Goal: Task Accomplishment & Management: Manage account settings

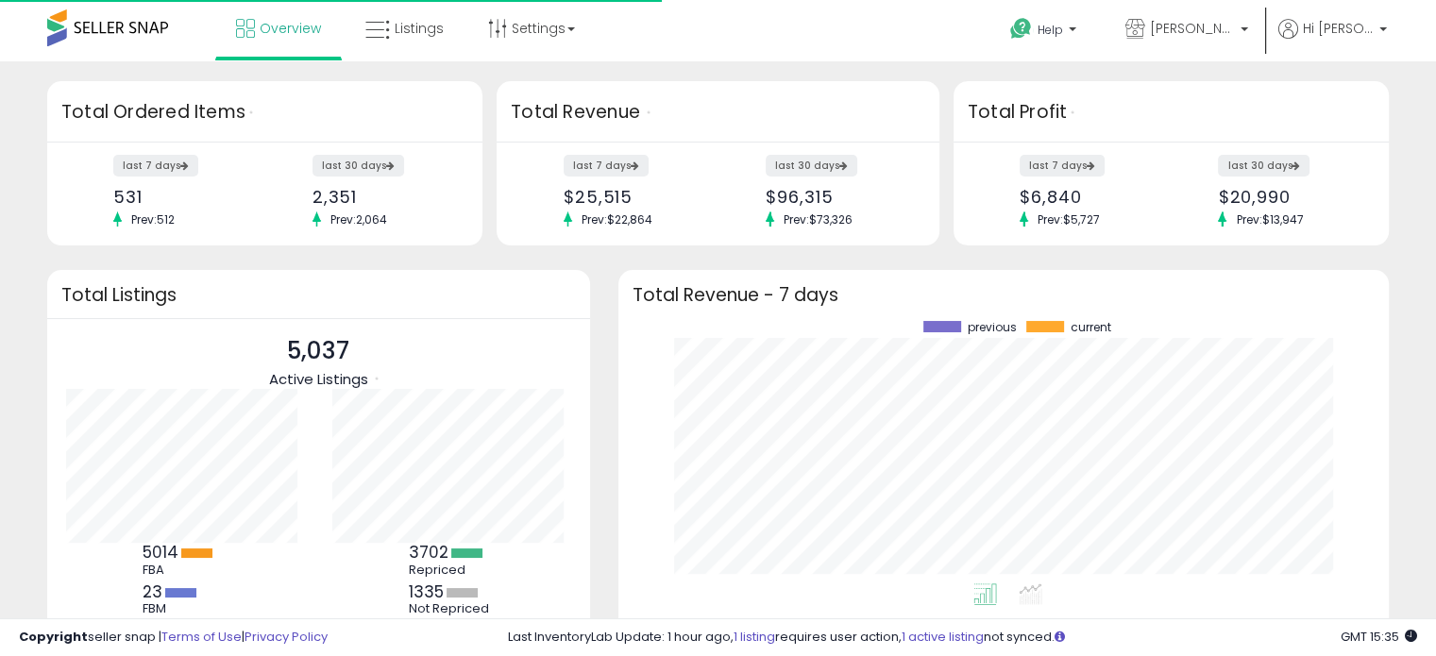
scroll to position [261, 733]
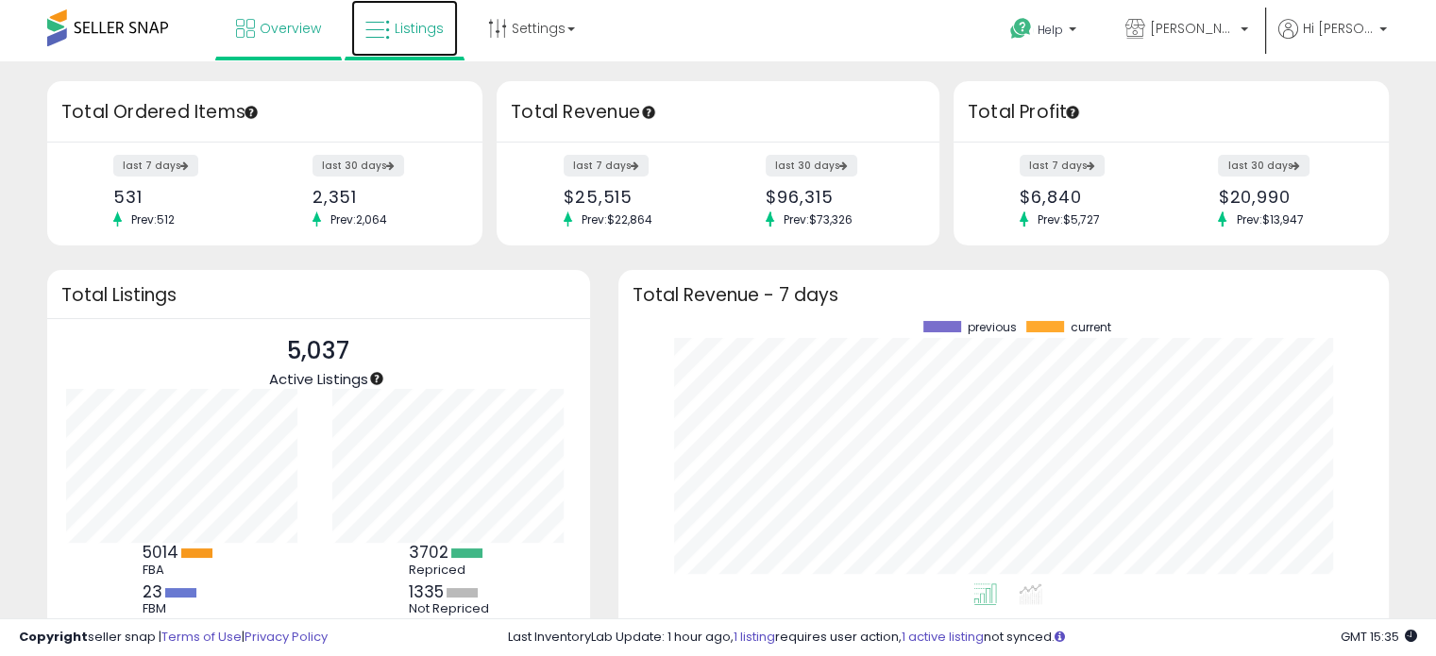
click at [435, 44] on link "Listings" at bounding box center [404, 28] width 107 height 57
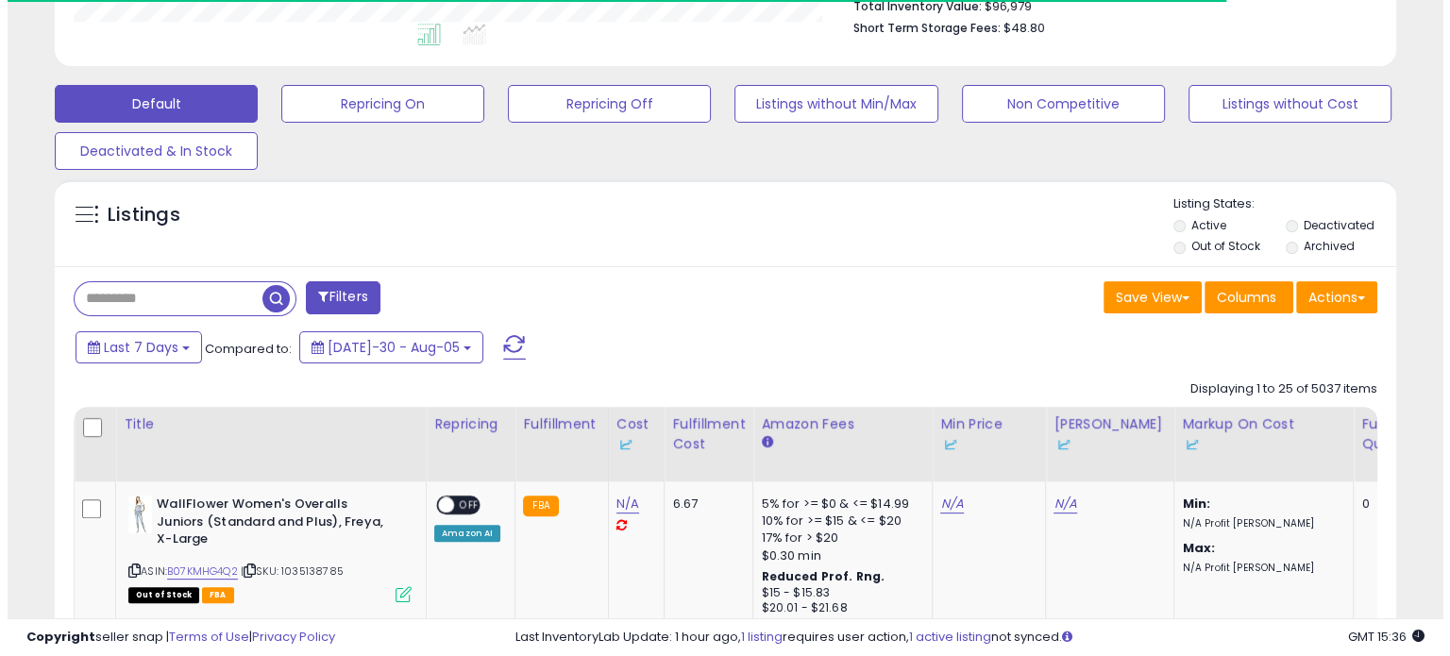
scroll to position [510, 0]
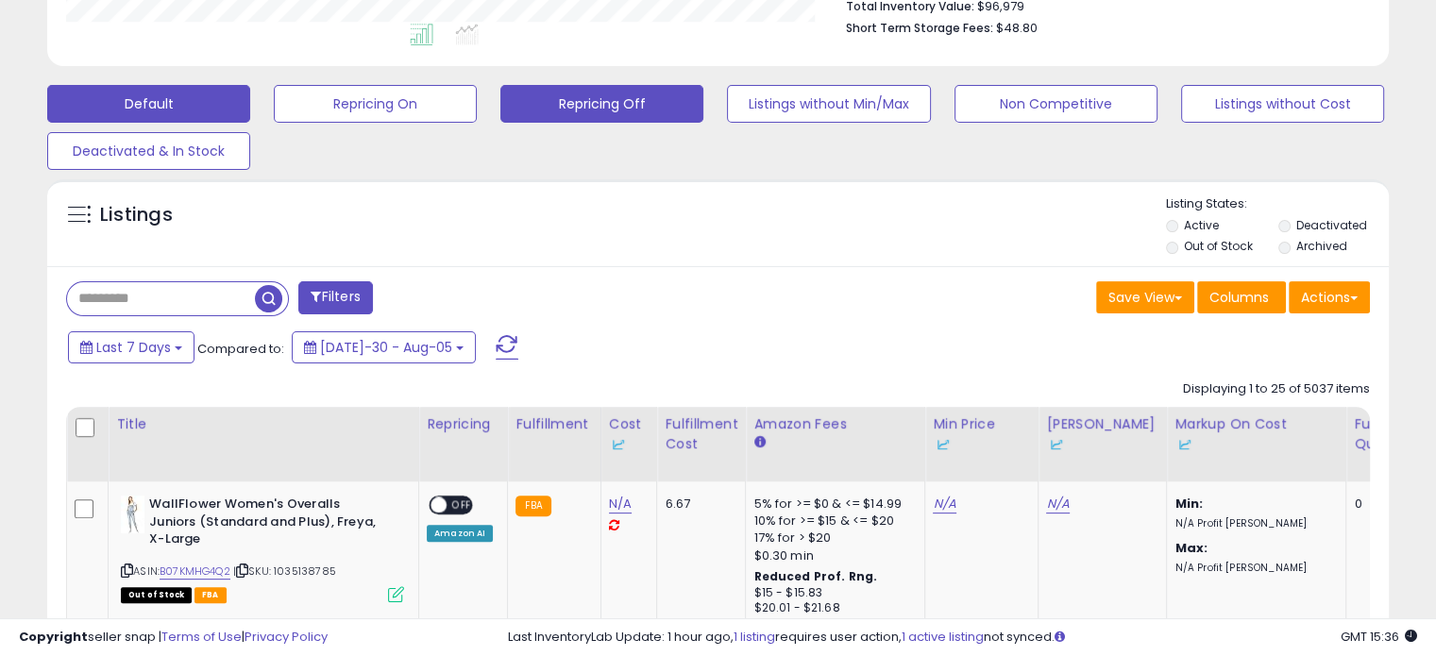
click at [477, 100] on button "Repricing Off" at bounding box center [375, 104] width 203 height 38
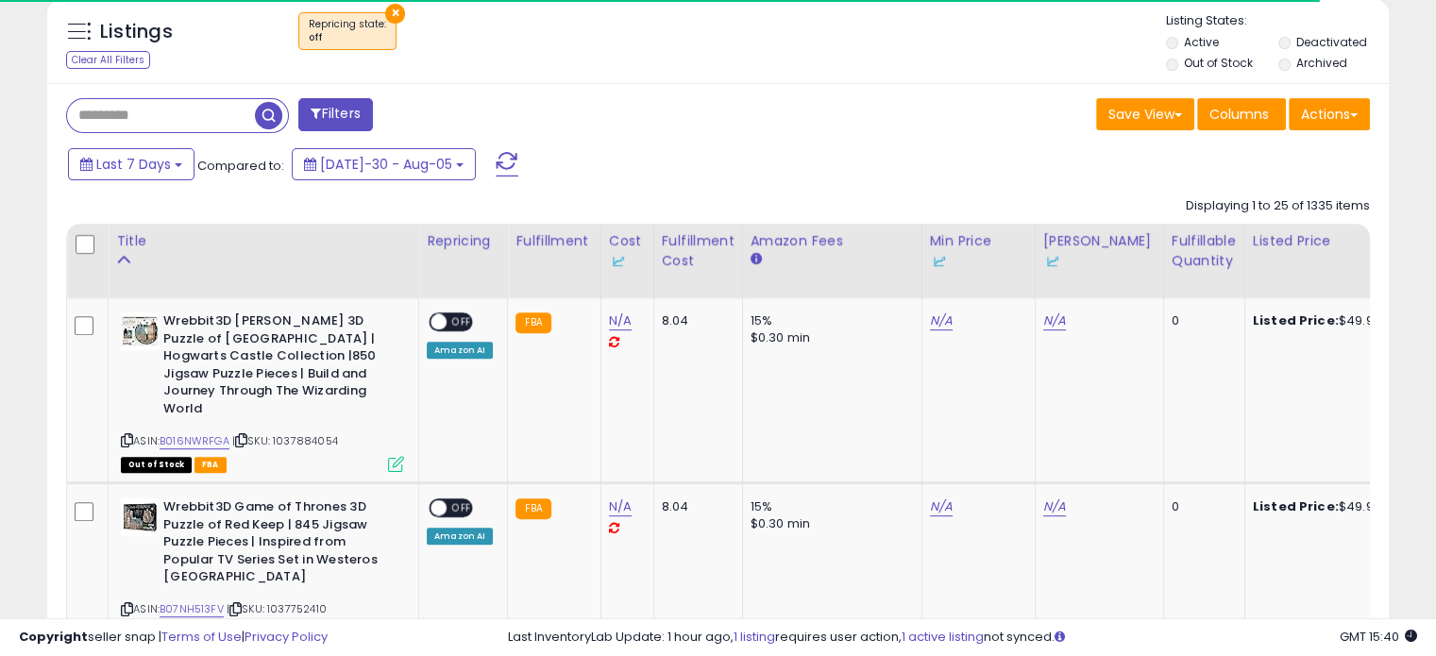
scroll to position [698, 0]
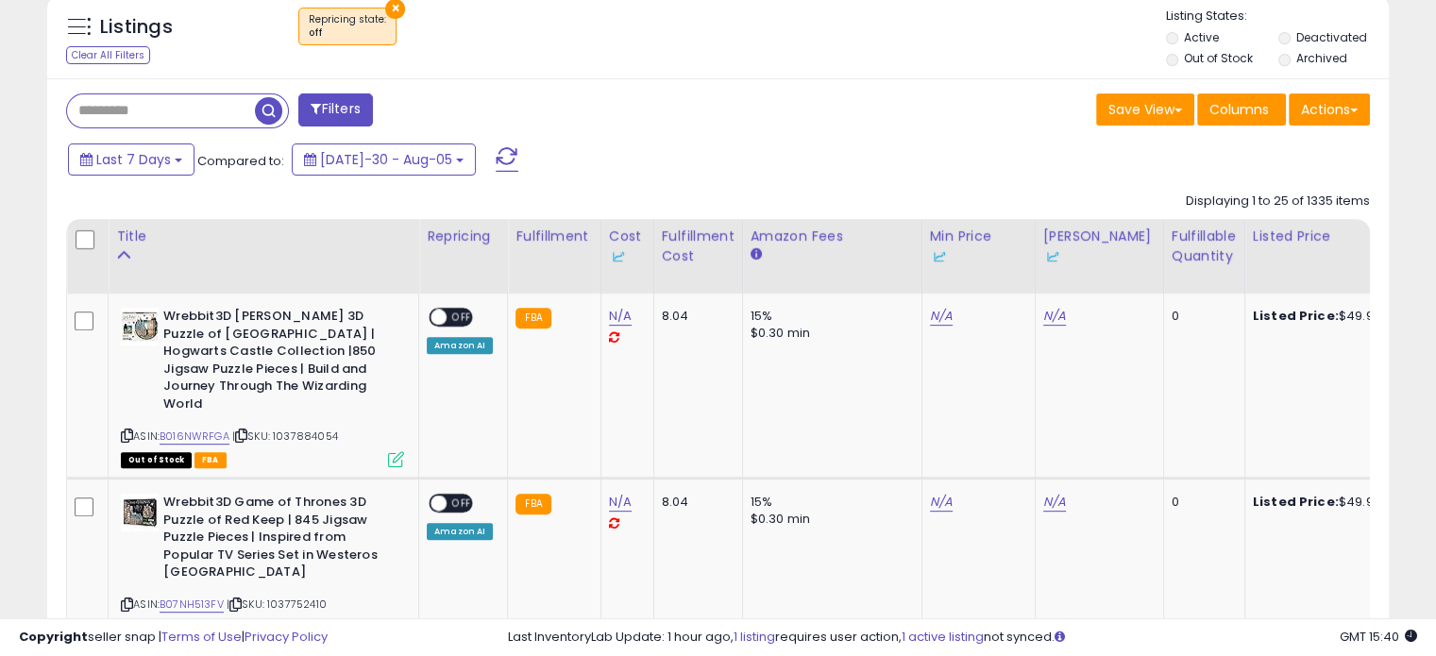
click at [1205, 63] on label "Out of Stock" at bounding box center [1218, 58] width 69 height 16
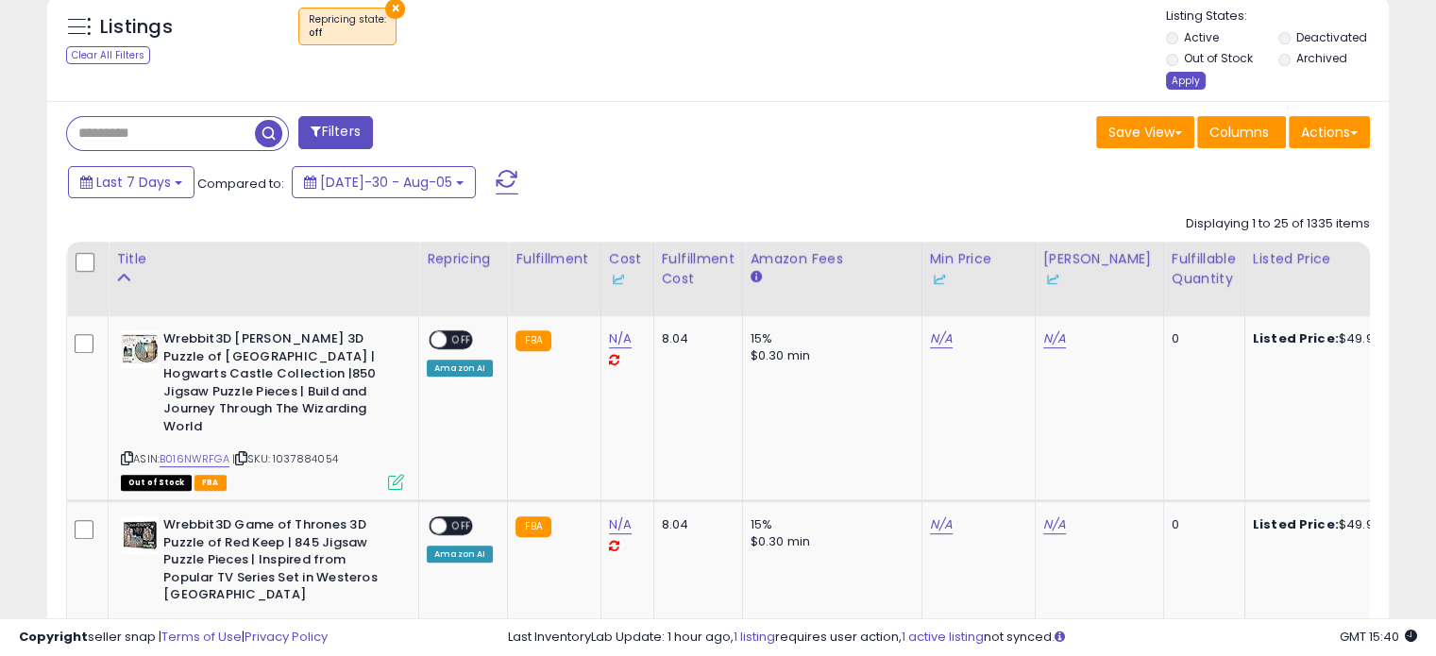
click at [1171, 74] on div "Apply" at bounding box center [1186, 81] width 40 height 18
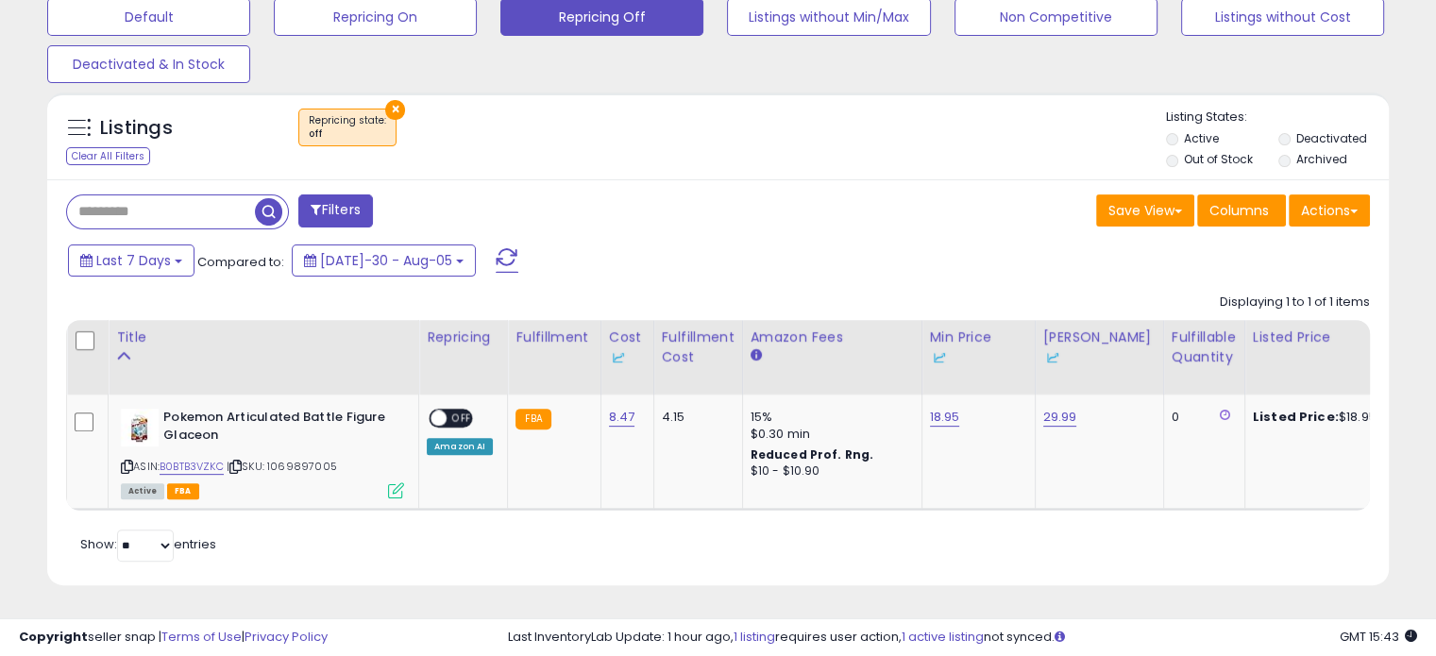
scroll to position [608, 0]
click at [451, 411] on span "OFF" at bounding box center [461, 419] width 30 height 16
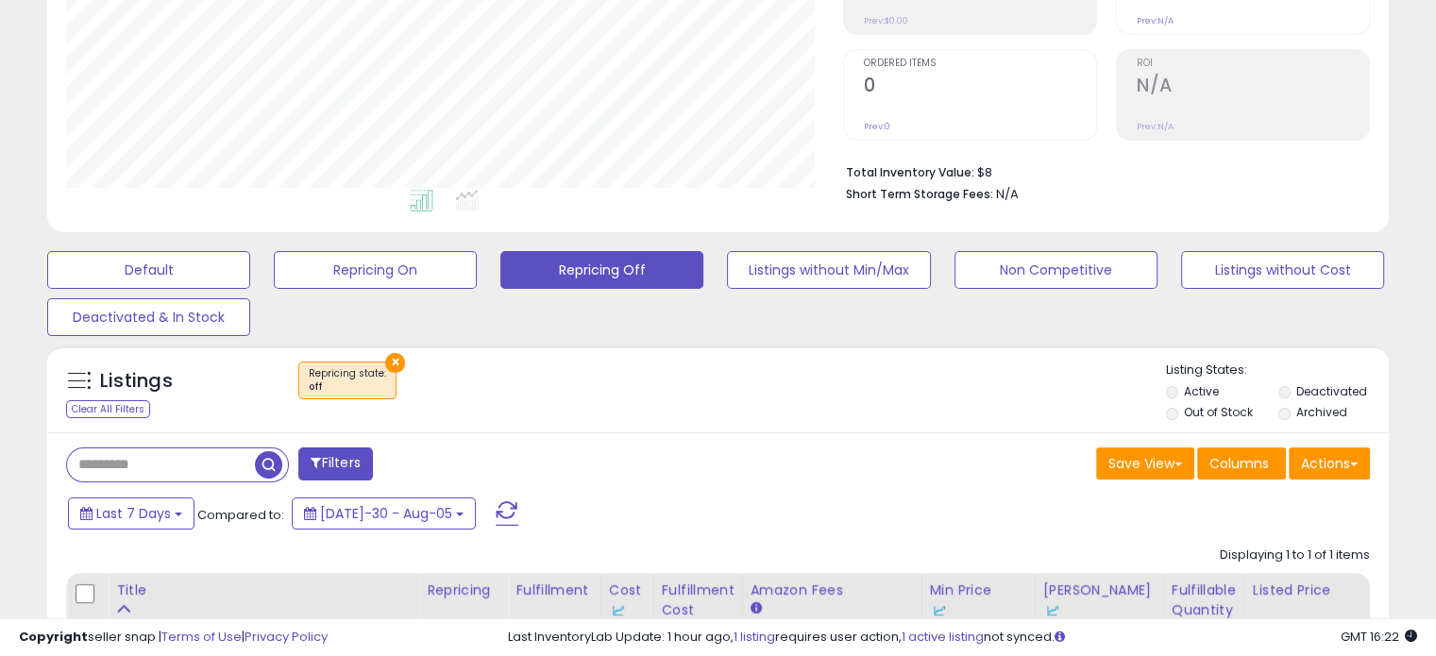
scroll to position [609, 0]
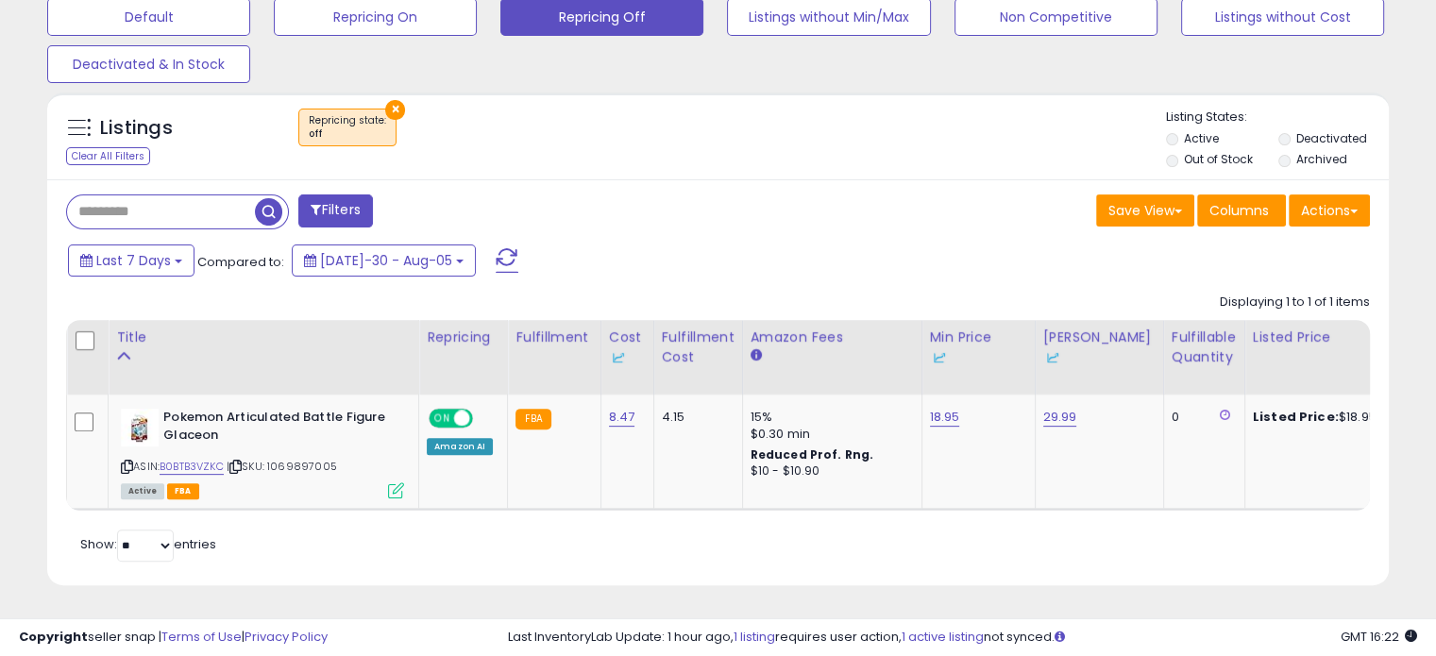
click at [266, 203] on span "button" at bounding box center [268, 211] width 27 height 27
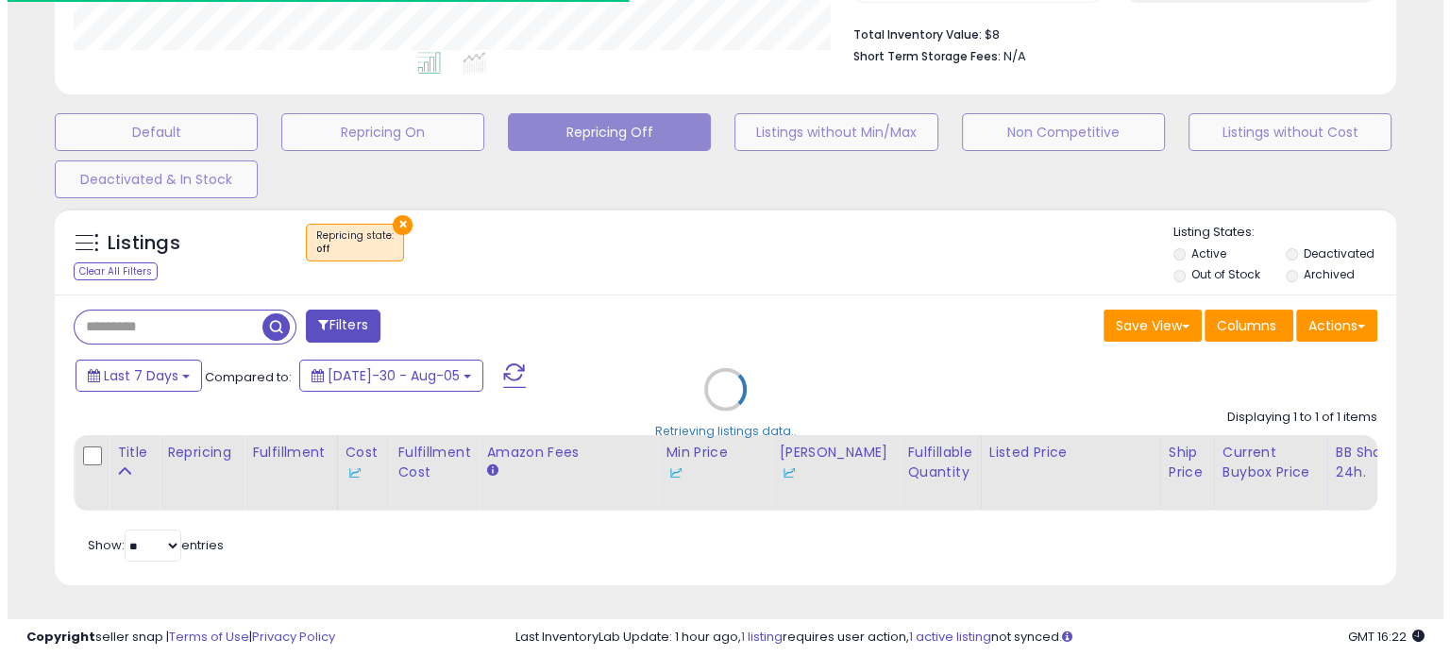
scroll to position [943582, 943192]
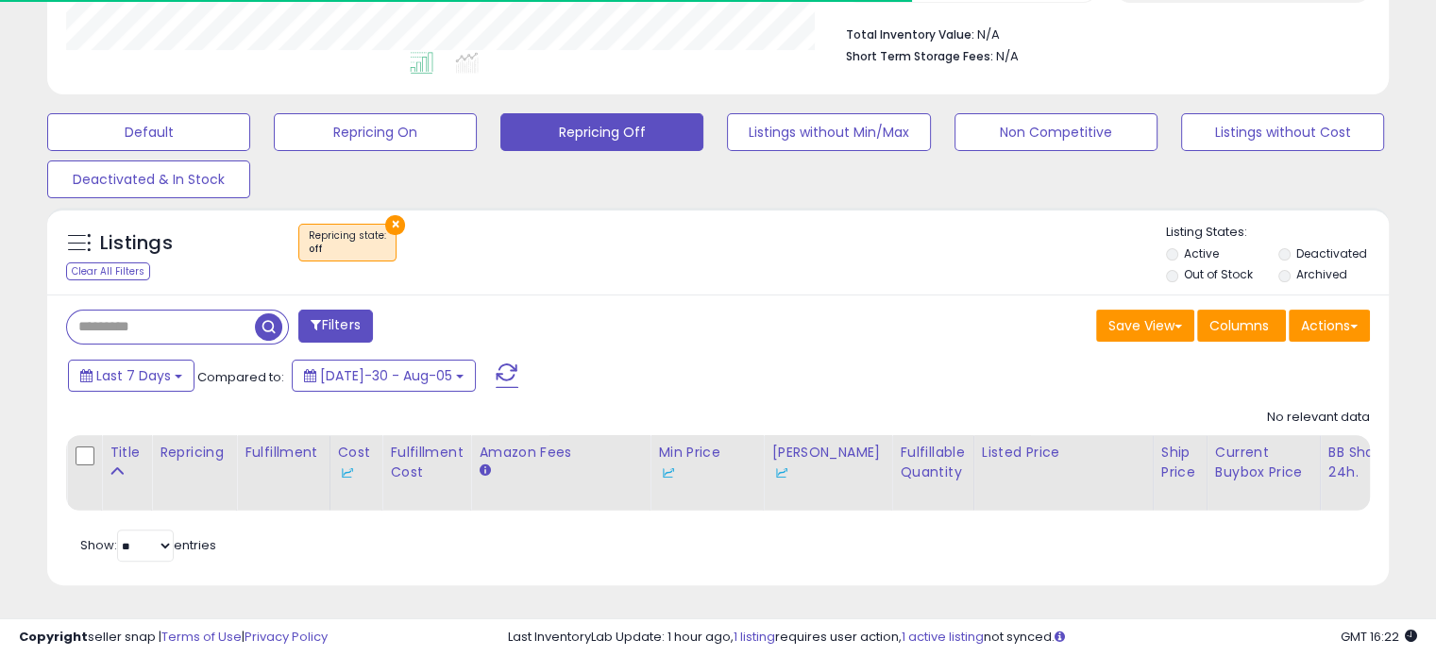
click at [392, 215] on button "×" at bounding box center [395, 225] width 20 height 20
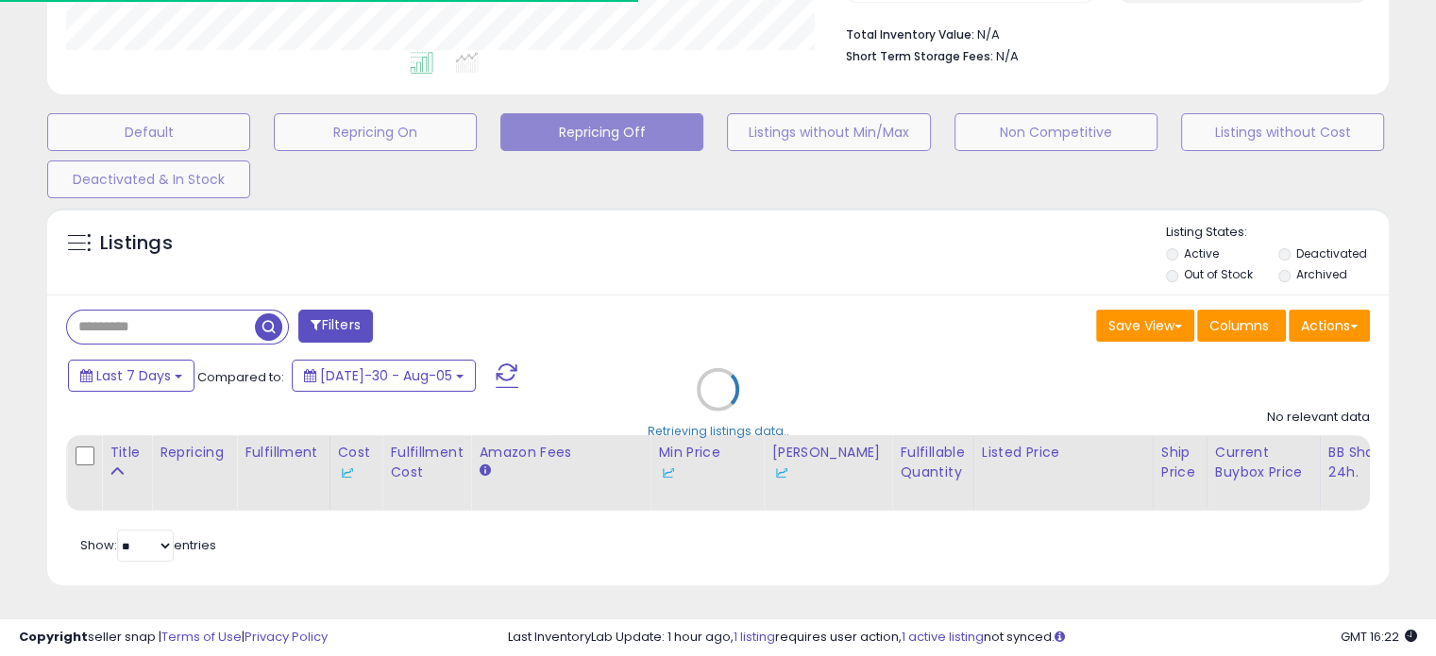
scroll to position [386, 776]
click at [193, 307] on div "Retrieving listings data.." at bounding box center [718, 403] width 1370 height 411
click at [149, 312] on div "Retrieving listings data.." at bounding box center [718, 403] width 1370 height 411
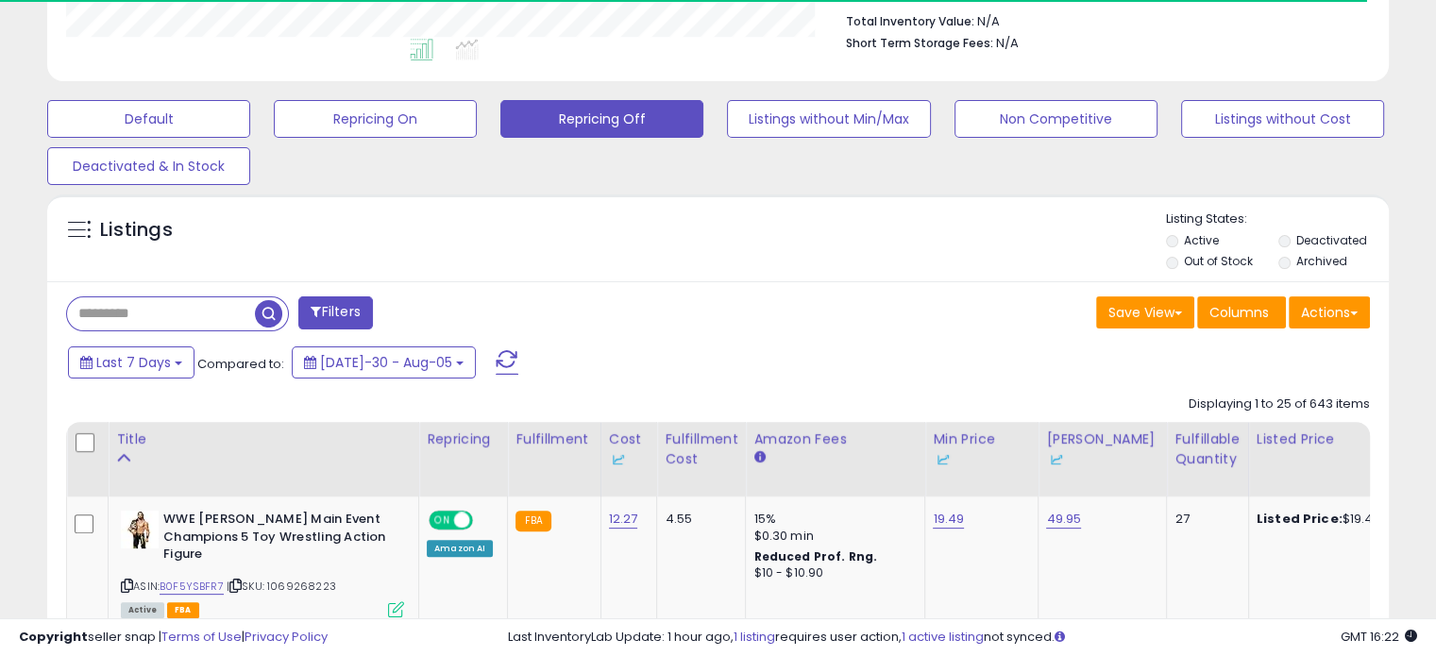
click at [149, 312] on input "text" at bounding box center [161, 313] width 188 height 33
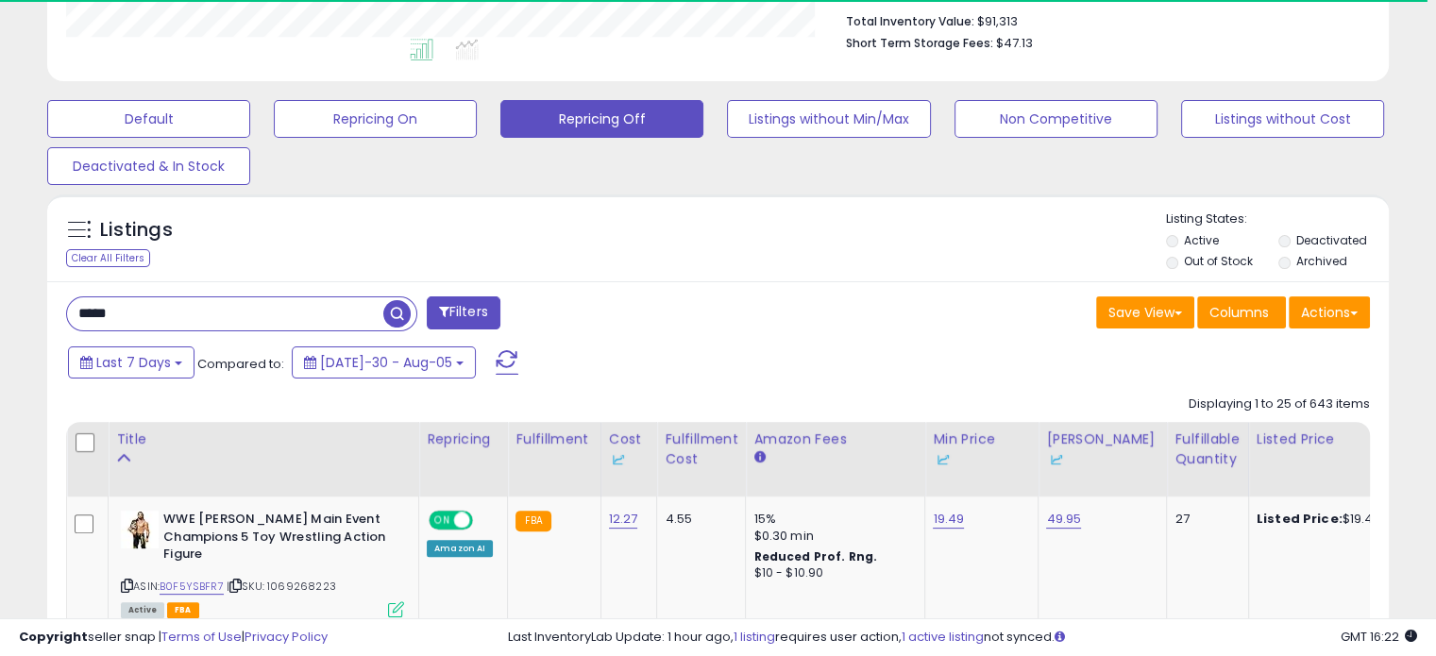
type input "*****"
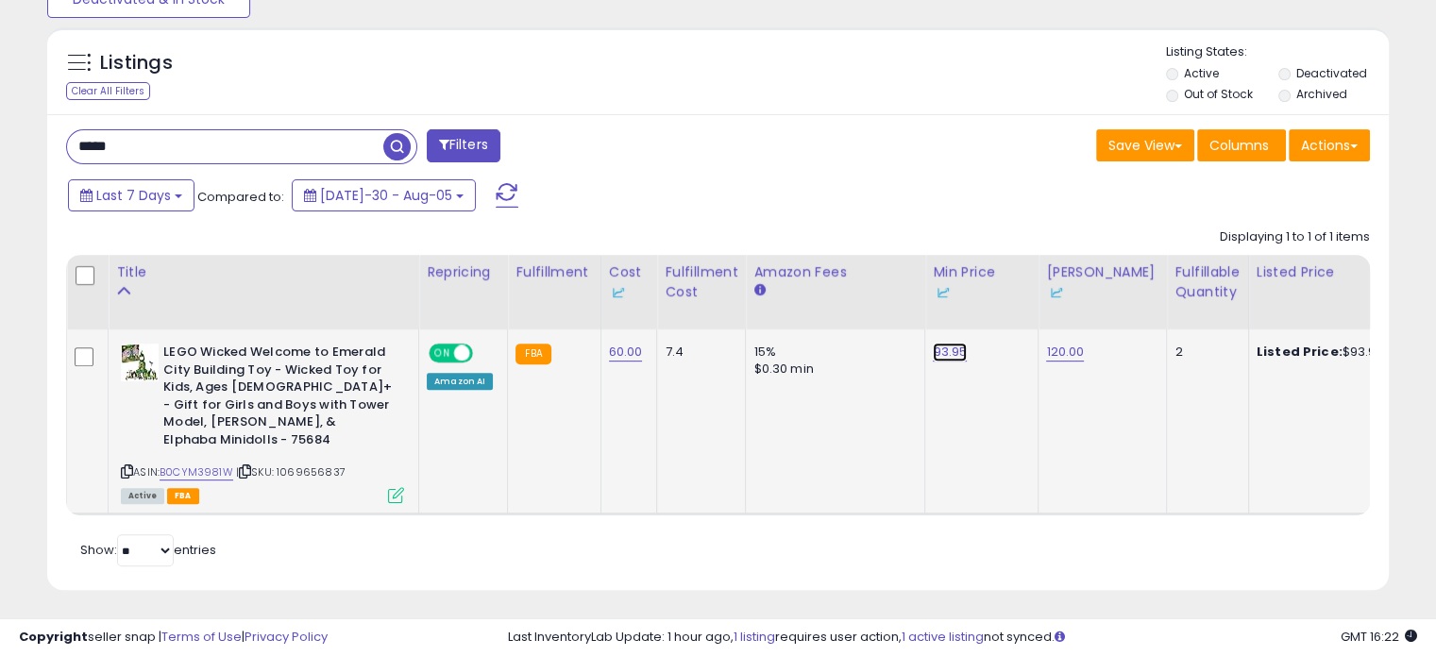
click at [941, 355] on link "93.95" at bounding box center [950, 352] width 34 height 19
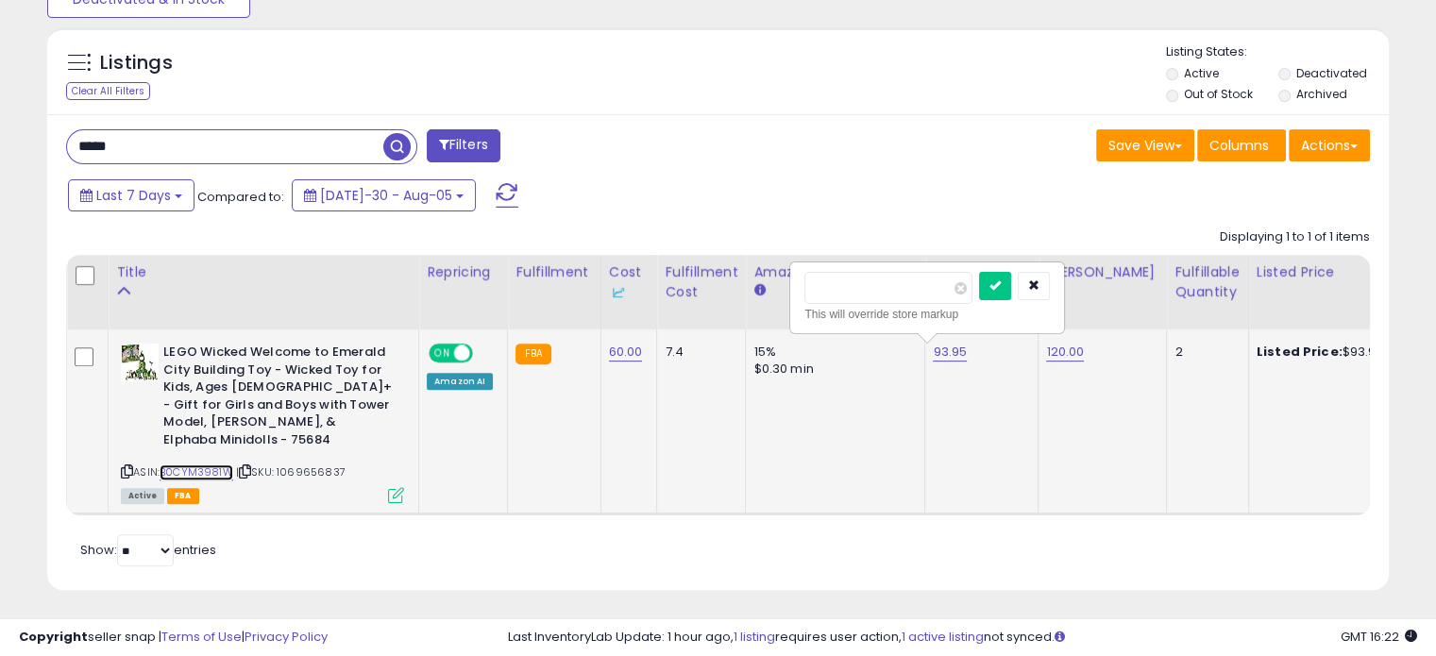
click at [177, 464] on link "B0CYM3981W" at bounding box center [197, 472] width 74 height 16
drag, startPoint x: 898, startPoint y: 290, endPoint x: 770, endPoint y: 261, distance: 130.8
click at [770, 261] on table "Title Repricing" at bounding box center [1414, 385] width 2697 height 261
type input "**"
click button "submit" at bounding box center [995, 286] width 32 height 28
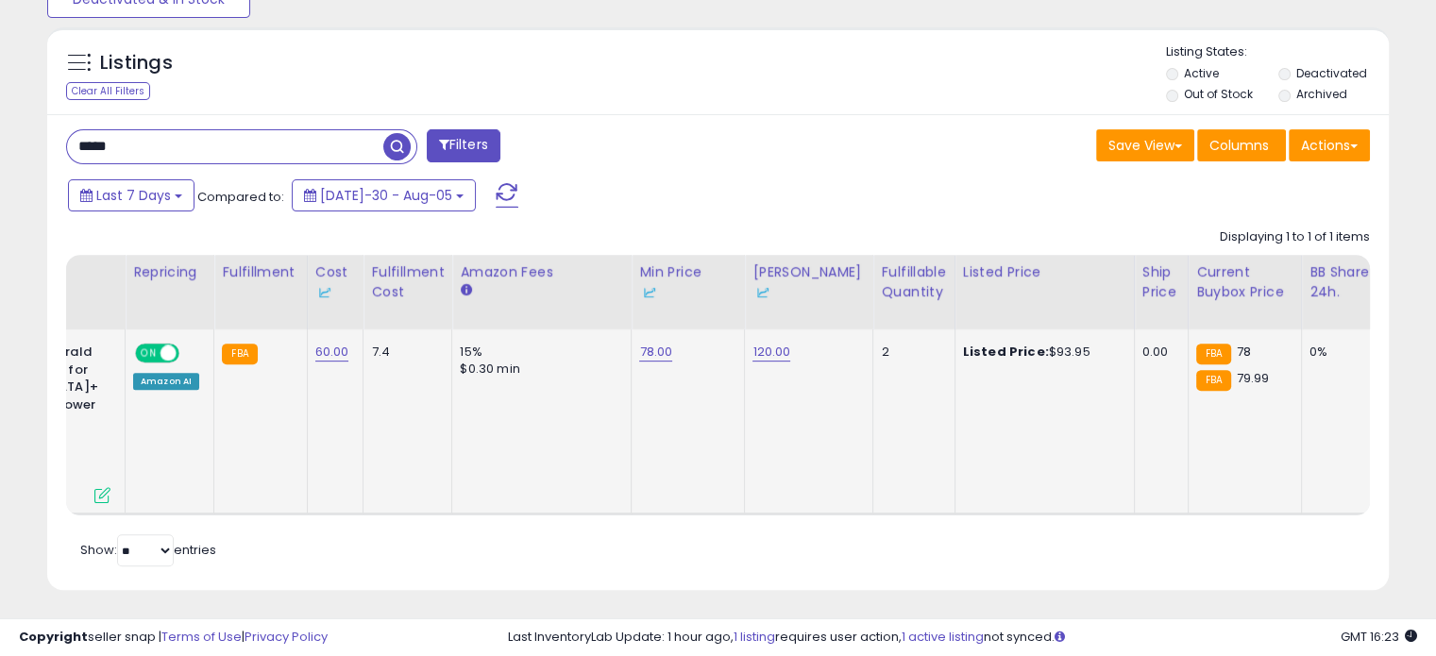
scroll to position [0, 451]
